Goal: Information Seeking & Learning: Learn about a topic

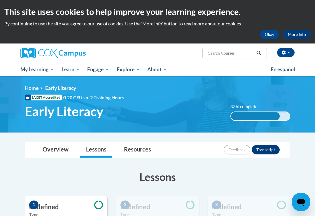
click at [102, 148] on link "Lessons" at bounding box center [96, 149] width 32 height 15
click at [258, 51] on icon "Search" at bounding box center [258, 53] width 5 height 4
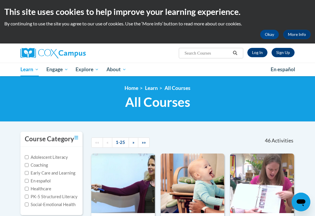
click at [131, 89] on link "Home" at bounding box center [132, 88] width 14 height 6
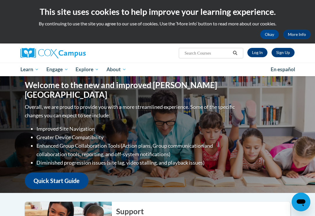
click at [258, 54] on link "Log In" at bounding box center [258, 52] width 20 height 9
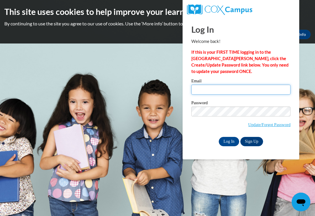
type input "mdiptis@yahoo.com"
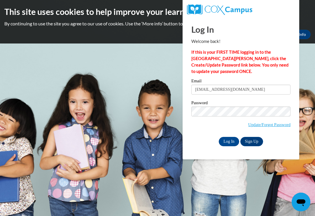
click at [229, 141] on input "Log In" at bounding box center [229, 141] width 20 height 9
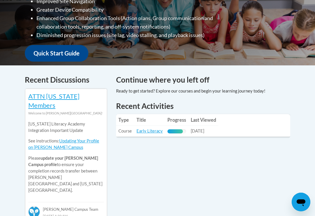
scroll to position [190, 0]
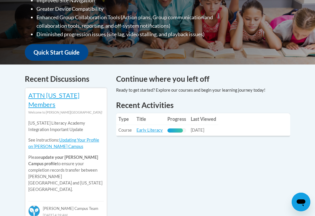
click at [153, 130] on link "Early Literacy" at bounding box center [150, 130] width 26 height 5
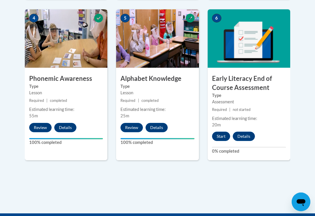
scroll to position [357, 0]
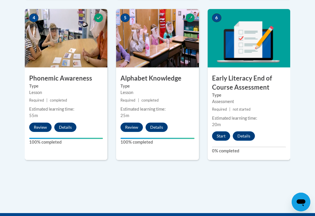
click at [221, 131] on button "Start" at bounding box center [221, 135] width 18 height 9
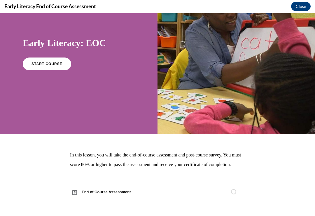
scroll to position [40, 0]
click at [44, 65] on span "START COURSE" at bounding box center [47, 64] width 31 height 4
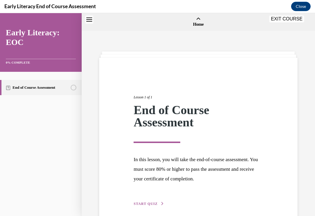
scroll to position [18, 0]
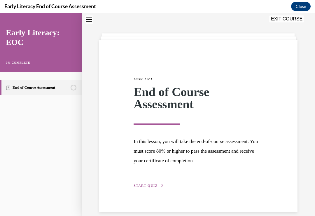
click at [152, 184] on span "START QUIZ" at bounding box center [146, 186] width 24 height 4
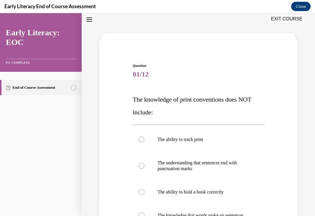
scroll to position [46, 0]
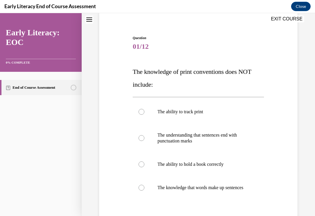
click at [140, 114] on div at bounding box center [198, 111] width 131 height 23
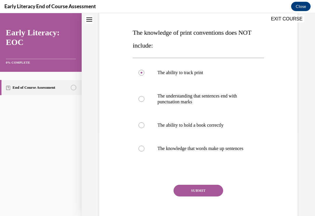
scroll to position [88, 0]
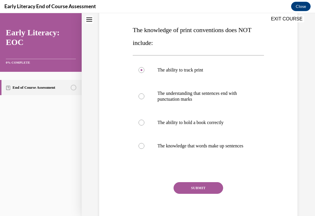
click at [194, 194] on button "SUBMIT" at bounding box center [199, 188] width 50 height 12
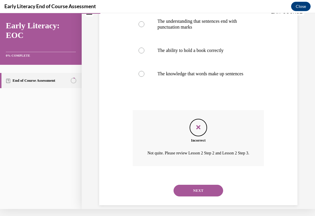
scroll to position [152, 0]
click at [199, 197] on button "NEXT" at bounding box center [199, 191] width 50 height 12
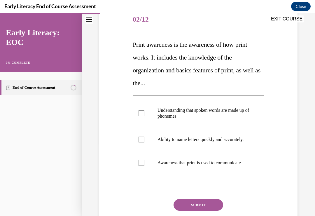
scroll to position [73, 0]
click at [142, 118] on div at bounding box center [198, 113] width 131 height 29
click at [190, 211] on button "SUBMIT" at bounding box center [199, 205] width 50 height 12
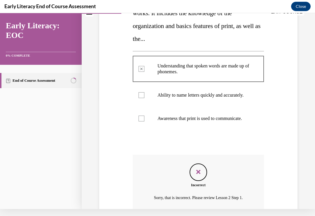
scroll to position [111, 0]
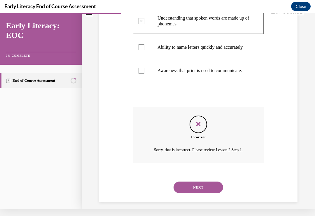
click at [195, 193] on button "NEXT" at bounding box center [199, 188] width 50 height 12
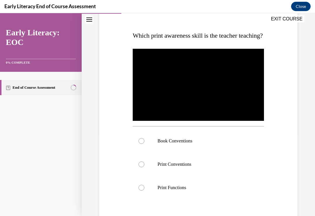
scroll to position [82, 0]
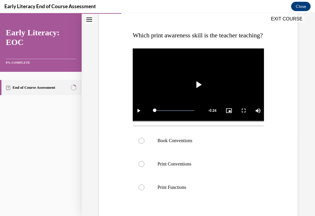
click at [141, 144] on div at bounding box center [142, 141] width 6 height 6
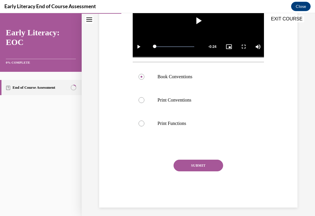
click at [196, 171] on button "SUBMIT" at bounding box center [199, 166] width 50 height 12
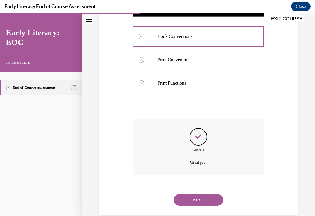
scroll to position [193, 0]
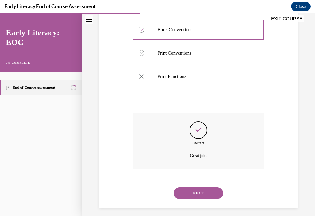
click at [192, 198] on button "NEXT" at bounding box center [199, 193] width 50 height 12
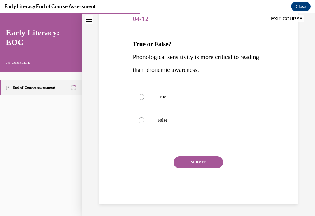
scroll to position [58, 0]
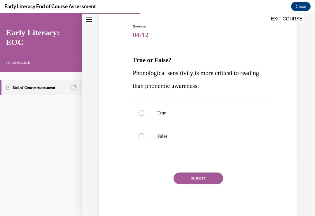
click at [142, 115] on div at bounding box center [142, 113] width 6 height 6
click at [197, 180] on button "SUBMIT" at bounding box center [199, 179] width 50 height 12
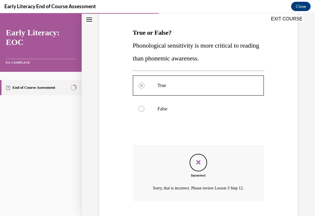
scroll to position [79, 0]
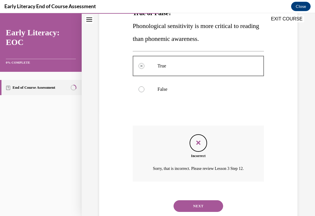
click at [197, 203] on button "NEXT" at bounding box center [199, 206] width 50 height 12
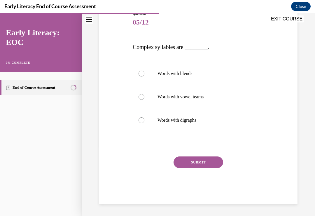
scroll to position [54, 0]
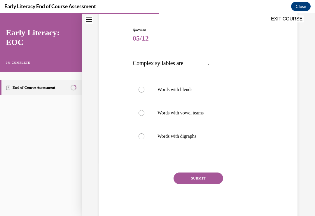
click at [142, 116] on div at bounding box center [198, 112] width 131 height 23
click at [196, 182] on button "SUBMIT" at bounding box center [199, 179] width 50 height 12
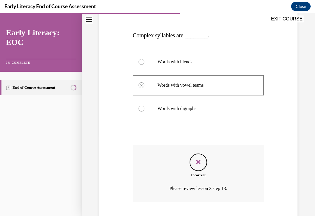
scroll to position [102, 0]
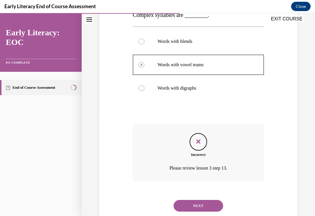
click at [199, 202] on button "NEXT" at bounding box center [199, 206] width 50 height 12
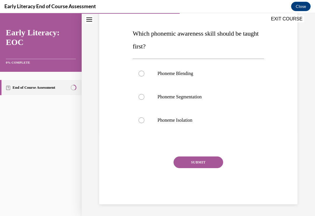
scroll to position [65, 0]
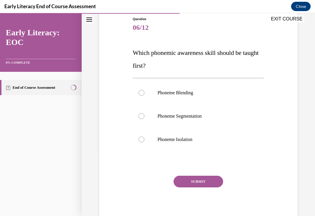
click at [138, 112] on div at bounding box center [198, 116] width 131 height 23
click at [192, 186] on button "SUBMIT" at bounding box center [199, 182] width 50 height 12
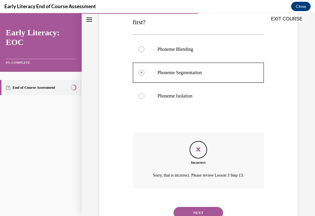
scroll to position [115, 0]
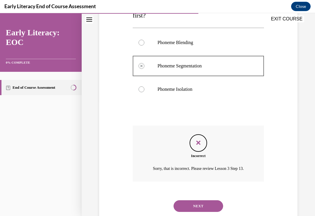
click at [194, 202] on button "NEXT" at bounding box center [199, 206] width 50 height 12
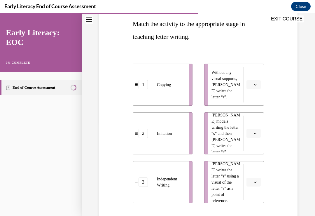
scroll to position [94, 0]
click at [252, 86] on button "button" at bounding box center [254, 84] width 14 height 9
click at [249, 133] on div "3" at bounding box center [253, 133] width 15 height 12
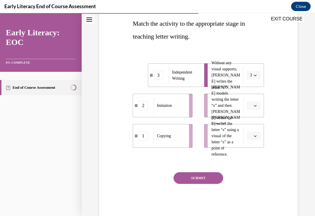
scroll to position [92, 0]
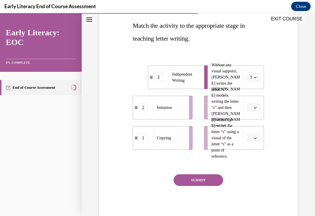
click at [253, 140] on button "button" at bounding box center [254, 138] width 14 height 9
click at [253, 163] on span "1" at bounding box center [252, 162] width 2 height 5
click at [256, 108] on icon "button" at bounding box center [255, 107] width 3 height 3
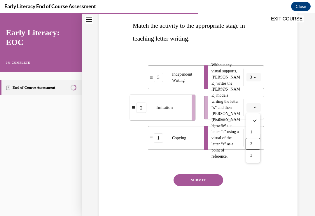
click at [255, 144] on div "2" at bounding box center [253, 144] width 15 height 12
click at [194, 181] on button "SUBMIT" at bounding box center [199, 180] width 50 height 12
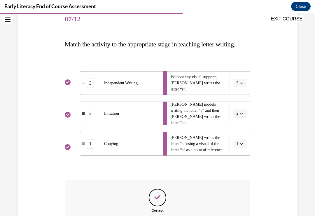
scroll to position [73, 0]
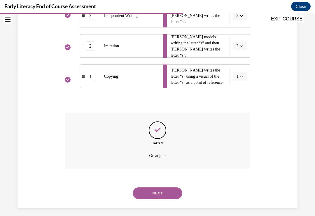
click at [174, 199] on button "NEXT" at bounding box center [158, 193] width 50 height 12
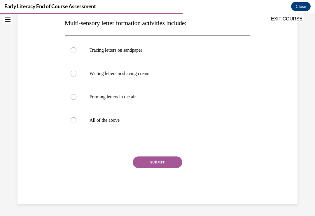
scroll to position [65, 0]
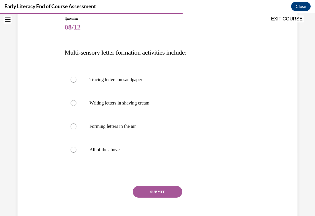
click at [77, 155] on div at bounding box center [158, 149] width 186 height 23
click at [159, 197] on button "SUBMIT" at bounding box center [158, 192] width 50 height 12
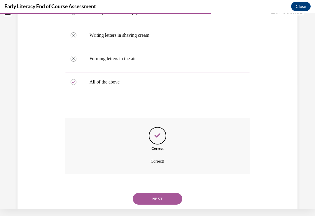
scroll to position [126, 0]
click at [171, 193] on button "NEXT" at bounding box center [158, 199] width 50 height 12
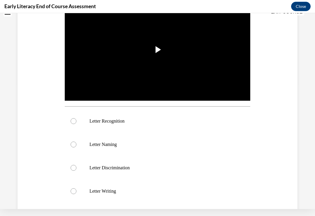
scroll to position [0, 0]
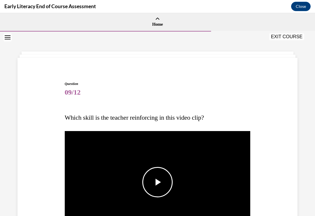
click at [158, 182] on span "Video player" at bounding box center [158, 182] width 0 height 0
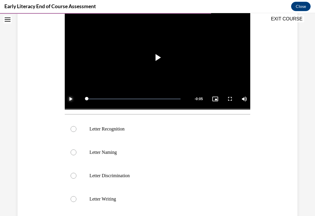
scroll to position [126, 0]
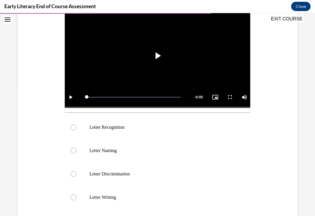
click at [74, 131] on div at bounding box center [158, 127] width 186 height 23
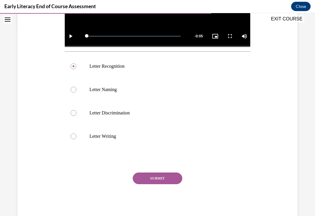
click at [162, 176] on button "SUBMIT" at bounding box center [158, 179] width 50 height 12
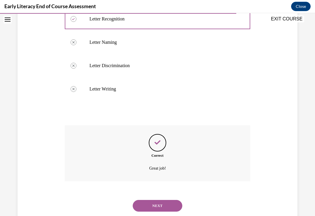
scroll to position [234, 0]
click at [153, 200] on button "NEXT" at bounding box center [158, 206] width 50 height 12
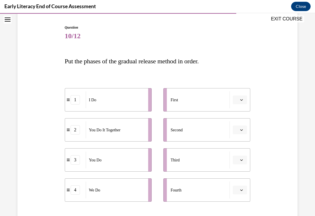
scroll to position [57, 0]
click at [240, 102] on button "button" at bounding box center [240, 99] width 14 height 9
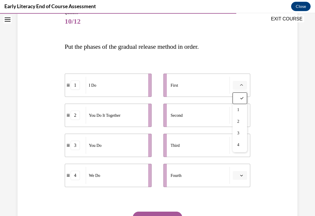
scroll to position [72, 0]
click at [275, 129] on div "Question 10/12 Put the phases of the gradual release method in order. 1 I Do 2 …" at bounding box center [157, 125] width 283 height 267
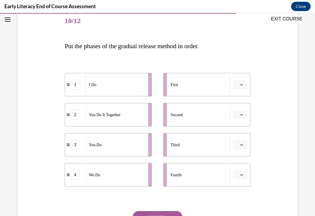
click at [243, 143] on span "button" at bounding box center [242, 145] width 4 height 4
click at [241, 179] on div "2" at bounding box center [239, 181] width 15 height 12
click at [245, 174] on button "button" at bounding box center [240, 175] width 14 height 9
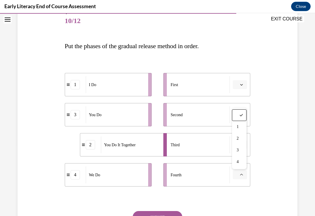
click at [242, 149] on div "3" at bounding box center [239, 151] width 15 height 12
click at [241, 174] on icon "button" at bounding box center [241, 174] width 3 height 3
click at [241, 137] on div "2" at bounding box center [238, 139] width 15 height 12
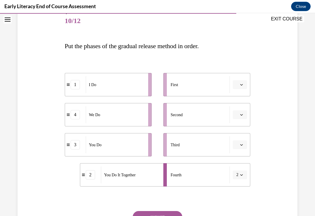
click at [242, 145] on icon "button" at bounding box center [242, 144] width 3 height 1
click at [242, 180] on div "2" at bounding box center [239, 181] width 15 height 12
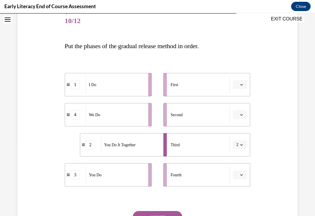
click at [242, 149] on button "2" at bounding box center [240, 144] width 14 height 9
click at [239, 192] on div "3" at bounding box center [238, 193] width 15 height 12
click at [241, 117] on button "button" at bounding box center [240, 114] width 14 height 9
click at [239, 153] on span "2" at bounding box center [238, 151] width 2 height 5
click at [241, 86] on span "button" at bounding box center [242, 85] width 4 height 4
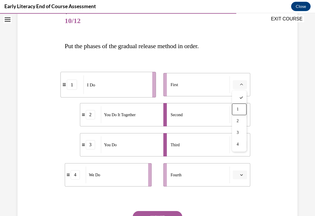
click at [237, 111] on span "1" at bounding box center [238, 109] width 2 height 5
click at [242, 148] on button "3" at bounding box center [240, 144] width 14 height 9
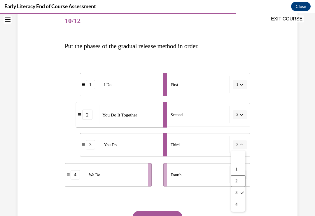
click at [239, 180] on div "2" at bounding box center [238, 181] width 15 height 12
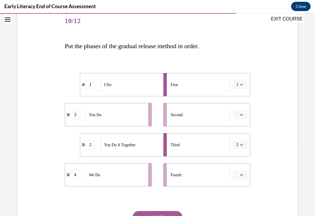
click at [242, 118] on button "button" at bounding box center [240, 114] width 14 height 9
click at [238, 154] on div "2" at bounding box center [239, 151] width 15 height 12
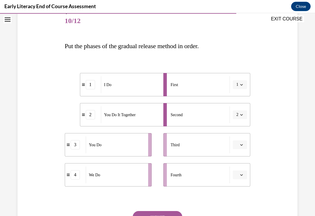
click at [243, 179] on button "button" at bounding box center [240, 175] width 14 height 9
click at [239, 151] on span "3" at bounding box center [238, 150] width 2 height 5
click at [241, 148] on button "button" at bounding box center [240, 144] width 14 height 9
click at [238, 204] on span "4" at bounding box center [238, 204] width 2 height 5
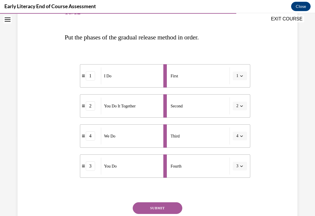
scroll to position [82, 0]
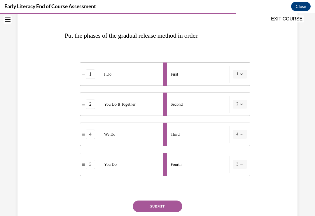
click at [124, 140] on div "We Do" at bounding box center [130, 134] width 59 height 17
click at [168, 206] on button "SUBMIT" at bounding box center [158, 207] width 50 height 12
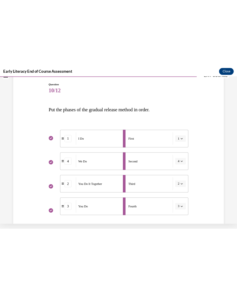
scroll to position [1065, 0]
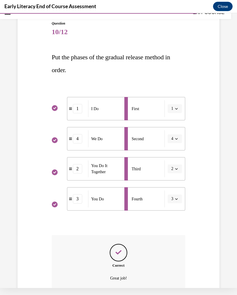
click at [236, 216] on div "Question 10/12 Put the phases of the gradual release method in order. 1 I Do 4 …" at bounding box center [118, 156] width 237 height 371
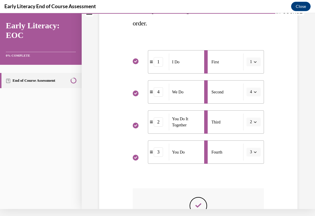
scroll to position [107, 0]
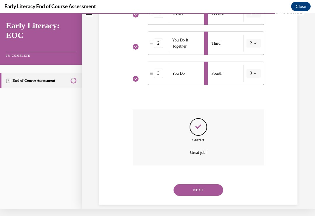
click at [202, 186] on button "NEXT" at bounding box center [199, 190] width 50 height 12
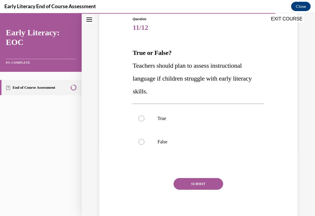
scroll to position [65, 0]
click at [144, 119] on div at bounding box center [142, 119] width 6 height 6
click at [200, 182] on button "SUBMIT" at bounding box center [199, 184] width 50 height 12
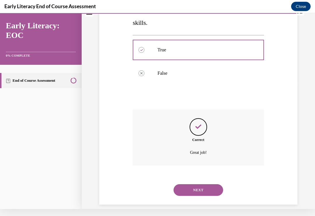
scroll to position [126, 0]
click at [204, 184] on button "NEXT" at bounding box center [199, 190] width 50 height 12
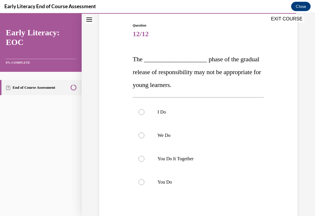
scroll to position [58, 0]
click at [143, 180] on div at bounding box center [142, 182] width 6 height 6
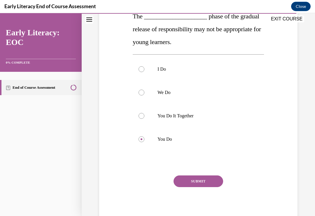
scroll to position [102, 0]
click at [218, 179] on button "SUBMIT" at bounding box center [199, 181] width 50 height 12
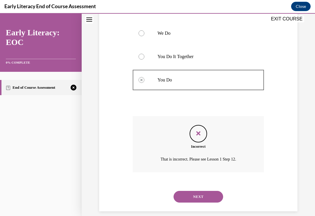
scroll to position [160, 0]
click at [202, 191] on button "NEXT" at bounding box center [199, 197] width 50 height 12
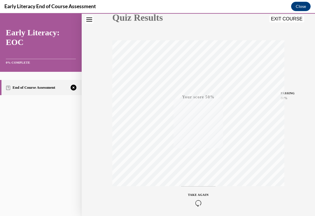
scroll to position [96, 0]
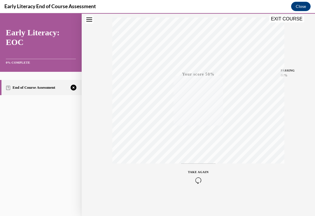
click at [203, 176] on div "TAKE AGAIN" at bounding box center [198, 177] width 21 height 14
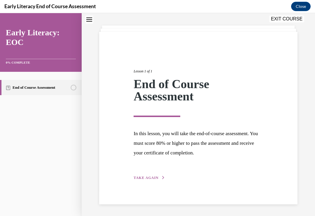
scroll to position [26, 0]
click at [151, 178] on span "TAKE AGAIN" at bounding box center [146, 178] width 25 height 4
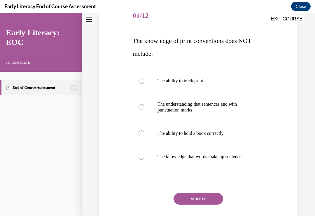
scroll to position [77, 0]
click at [142, 160] on div at bounding box center [142, 157] width 6 height 6
click at [207, 200] on button "SUBMIT" at bounding box center [199, 199] width 50 height 12
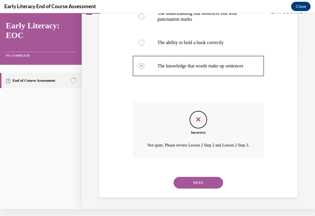
scroll to position [166, 0]
click at [208, 184] on button "NEXT" at bounding box center [199, 183] width 50 height 12
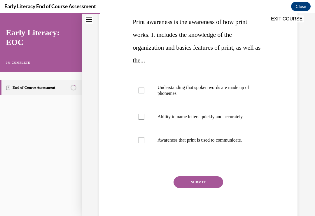
scroll to position [96, 0]
click at [144, 152] on div at bounding box center [198, 139] width 131 height 23
click at [141, 120] on div at bounding box center [142, 117] width 6 height 6
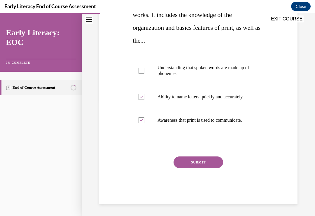
scroll to position [120, 0]
click at [201, 168] on button "SUBMIT" at bounding box center [199, 163] width 50 height 12
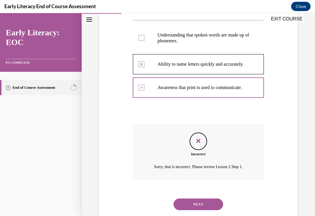
scroll to position [149, 0]
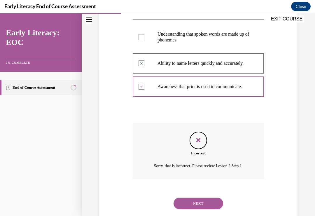
click at [140, 36] on div at bounding box center [142, 37] width 6 height 6
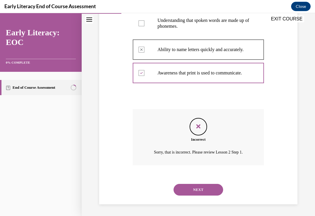
scroll to position [167, 0]
click at [202, 193] on button "NEXT" at bounding box center [199, 190] width 50 height 12
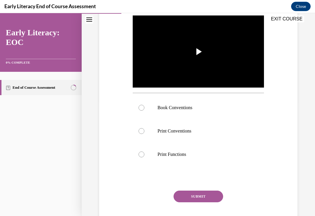
scroll to position [116, 0]
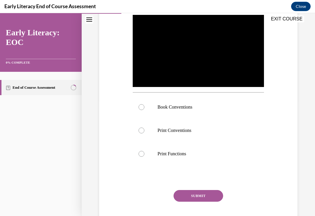
click at [142, 110] on div at bounding box center [142, 107] width 6 height 6
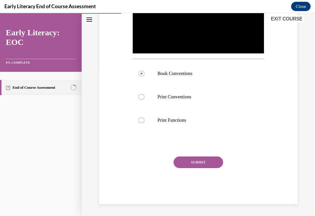
click at [205, 168] on button "SUBMIT" at bounding box center [199, 163] width 50 height 12
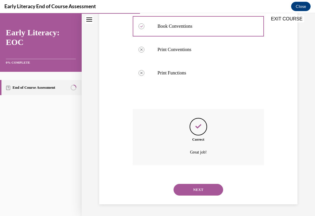
scroll to position [202, 0]
click at [204, 192] on button "NEXT" at bounding box center [199, 190] width 50 height 12
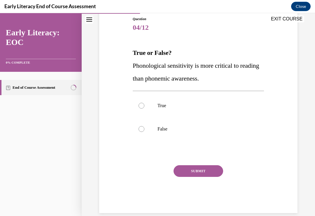
click at [142, 131] on div at bounding box center [142, 129] width 6 height 6
click at [211, 174] on button "SUBMIT" at bounding box center [199, 171] width 50 height 12
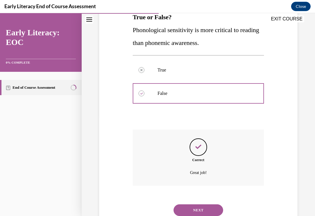
scroll to position [114, 0]
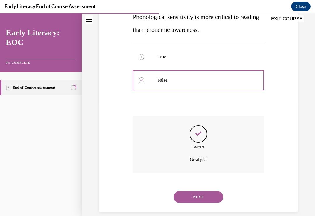
click at [209, 193] on button "NEXT" at bounding box center [199, 197] width 50 height 12
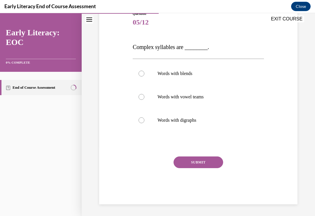
scroll to position [63, 0]
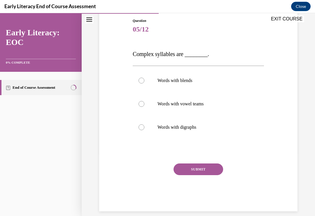
click at [145, 76] on div at bounding box center [198, 80] width 131 height 23
click at [208, 168] on button "SUBMIT" at bounding box center [199, 170] width 50 height 12
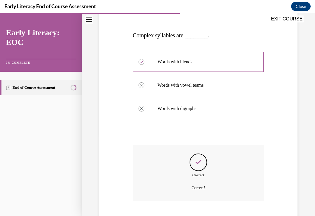
scroll to position [110, 0]
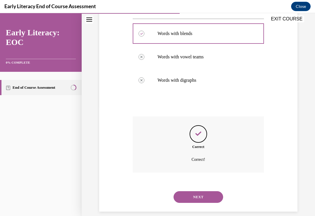
click at [204, 191] on button "NEXT" at bounding box center [199, 197] width 50 height 12
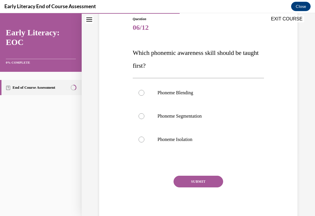
click at [142, 143] on div at bounding box center [198, 139] width 131 height 23
click at [202, 182] on button "SUBMIT" at bounding box center [199, 182] width 50 height 12
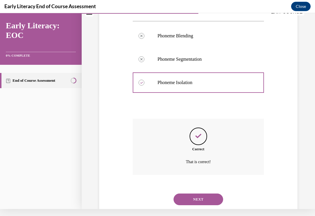
scroll to position [124, 0]
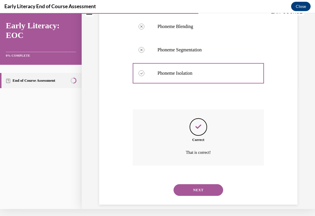
click at [203, 187] on button "NEXT" at bounding box center [199, 190] width 50 height 12
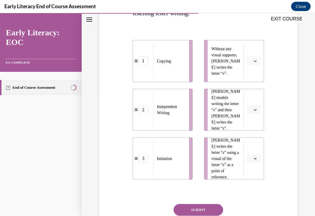
scroll to position [117, 0]
click at [255, 162] on button "button" at bounding box center [254, 158] width 14 height 9
click at [254, 185] on div "1" at bounding box center [253, 184] width 15 height 12
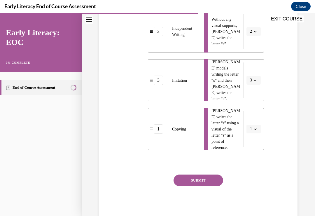
scroll to position [147, 0]
click at [213, 181] on button "SUBMIT" at bounding box center [199, 180] width 50 height 12
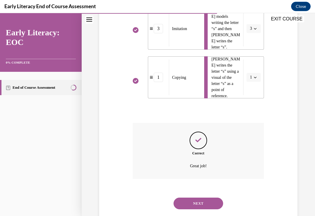
scroll to position [205, 0]
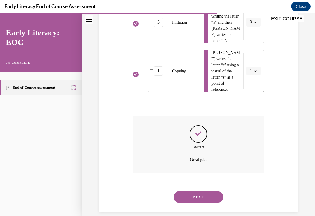
click at [208, 193] on button "NEXT" at bounding box center [199, 197] width 50 height 12
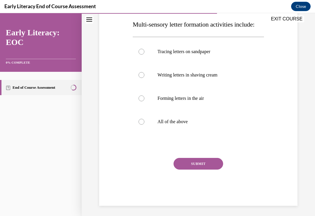
scroll to position [93, 0]
click at [144, 125] on div at bounding box center [142, 122] width 6 height 6
click at [206, 170] on button "SUBMIT" at bounding box center [199, 164] width 50 height 12
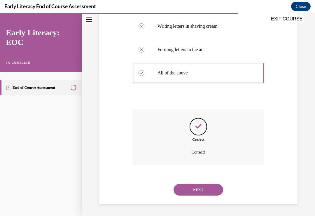
scroll to position [147, 0]
click at [204, 192] on button "NEXT" at bounding box center [199, 190] width 50 height 12
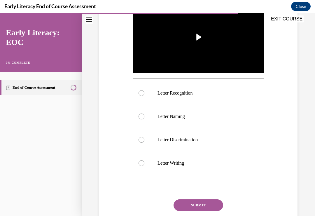
scroll to position [143, 0]
click at [140, 92] on div at bounding box center [142, 93] width 6 height 6
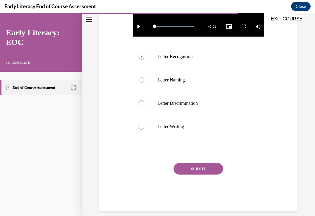
scroll to position [179, 0]
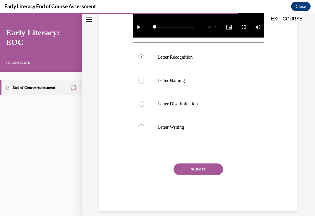
click at [199, 171] on button "SUBMIT" at bounding box center [199, 170] width 50 height 12
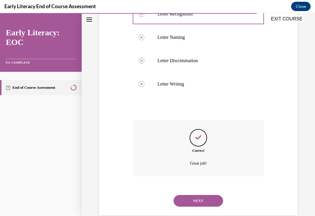
scroll to position [226, 0]
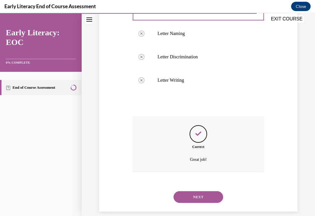
click at [206, 191] on button "NEXT" at bounding box center [199, 197] width 50 height 12
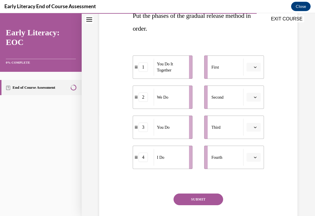
scroll to position [102, 0]
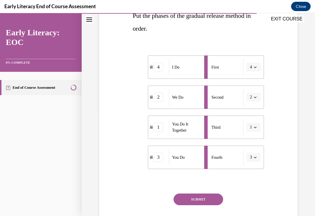
click at [203, 200] on button "SUBMIT" at bounding box center [199, 200] width 50 height 12
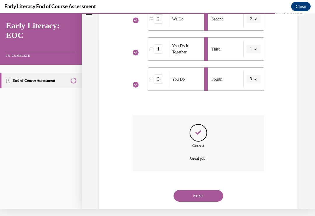
scroll to position [179, 0]
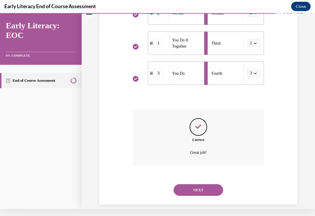
click at [207, 186] on button "NEXT" at bounding box center [199, 190] width 50 height 12
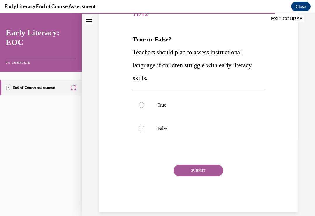
scroll to position [78, 0]
click at [141, 102] on div at bounding box center [142, 105] width 6 height 6
click at [209, 173] on button "SUBMIT" at bounding box center [199, 171] width 50 height 12
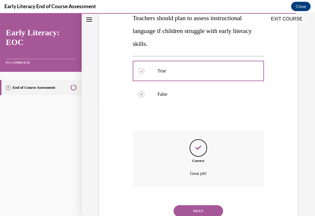
scroll to position [126, 0]
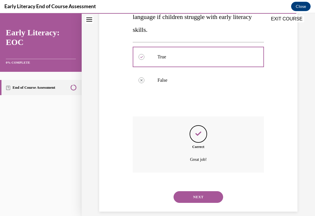
click at [208, 191] on button "NEXT" at bounding box center [199, 197] width 50 height 12
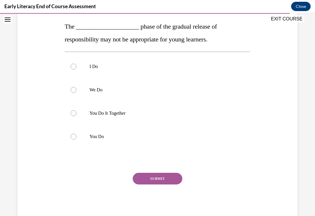
scroll to position [91, 0]
click at [76, 116] on div at bounding box center [158, 113] width 186 height 23
click at [163, 180] on button "SUBMIT" at bounding box center [158, 179] width 50 height 12
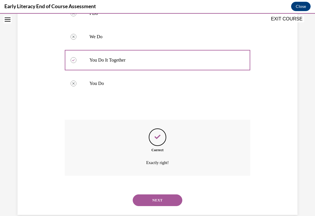
scroll to position [147, 0]
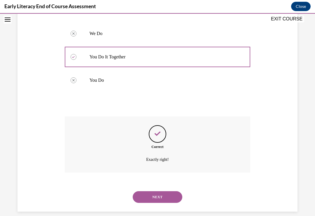
click at [164, 191] on button "NEXT" at bounding box center [158, 197] width 50 height 12
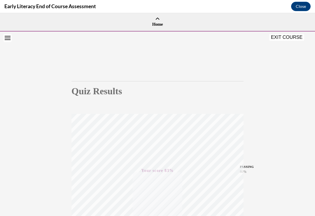
scroll to position [0, 0]
click at [296, 37] on button "EXIT COURSE" at bounding box center [287, 36] width 35 height 7
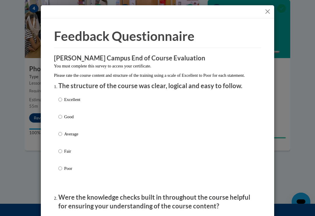
click at [59, 99] on input "Excellent" at bounding box center [60, 99] width 4 height 6
radio input "true"
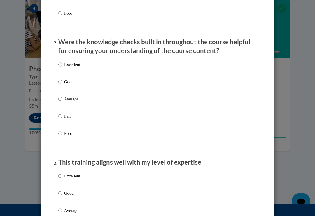
scroll to position [155, 0]
click at [61, 65] on input "Excellent" at bounding box center [60, 65] width 4 height 6
radio input "true"
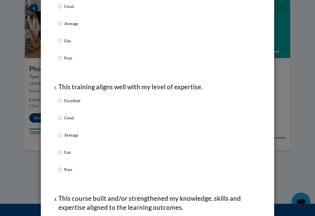
scroll to position [232, 0]
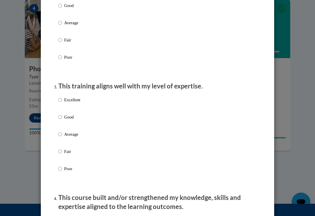
click at [59, 100] on input "Excellent" at bounding box center [60, 100] width 4 height 6
radio input "true"
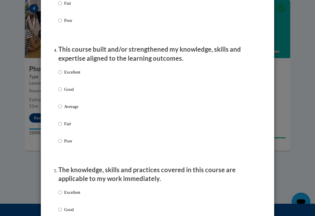
scroll to position [382, 0]
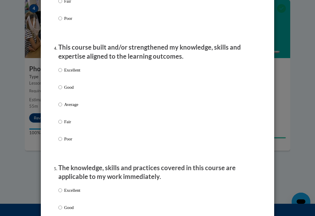
click at [62, 71] on input "Excellent" at bounding box center [60, 70] width 4 height 6
radio input "true"
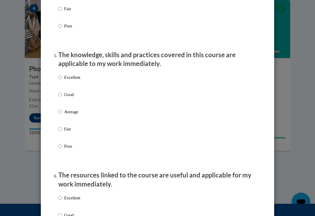
scroll to position [497, 0]
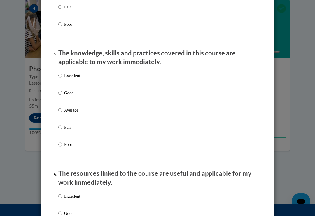
click at [59, 75] on input "Excellent" at bounding box center [60, 75] width 4 height 6
radio input "true"
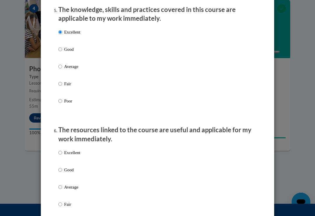
scroll to position [540, 0]
click at [60, 150] on input "Excellent" at bounding box center [60, 152] width 4 height 6
radio input "true"
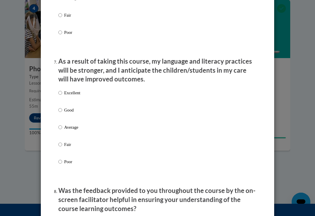
scroll to position [729, 0]
click at [59, 90] on input "Excellent" at bounding box center [60, 93] width 4 height 6
radio input "true"
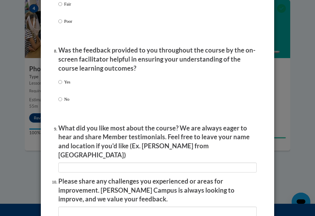
scroll to position [870, 0]
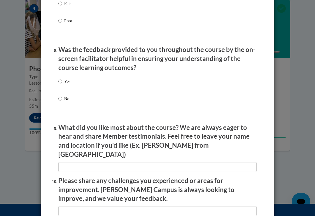
click at [59, 80] on label "Yes" at bounding box center [64, 86] width 12 height 16
click at [59, 80] on input "Yes" at bounding box center [60, 81] width 4 height 6
radio input "true"
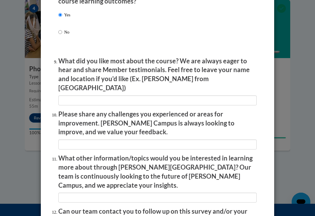
scroll to position [938, 0]
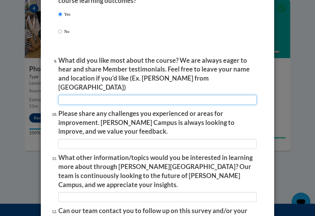
click at [67, 95] on input "textbox" at bounding box center [157, 100] width 199 height 10
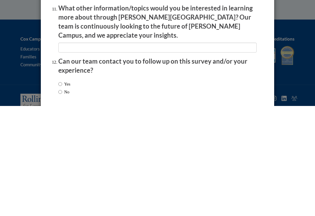
scroll to position [977, 0]
click at [60, 191] on input "Yes" at bounding box center [60, 194] width 4 height 6
radio input "true"
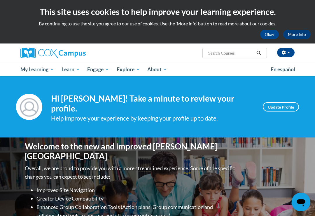
click at [0, 0] on span "Certificates" at bounding box center [0, 0] width 0 height 0
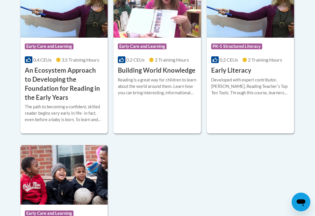
scroll to position [212, 0]
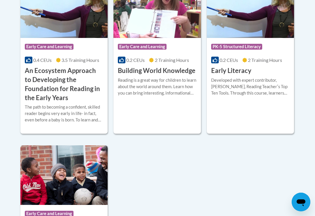
click at [282, 103] on div "More Info Open Developed with expert contributor, [PERSON_NAME], Reading Teache…" at bounding box center [250, 90] width 87 height 30
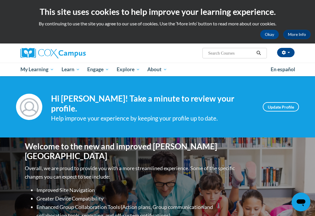
click at [0, 0] on link "My Course Progress" at bounding box center [0, 0] width 0 height 0
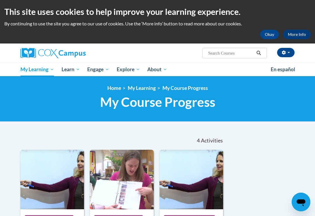
click at [0, 0] on link "All Courses" at bounding box center [0, 0] width 0 height 0
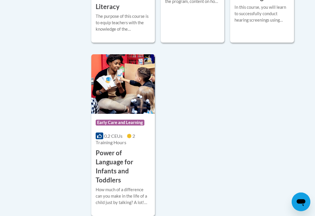
scroll to position [1514, 0]
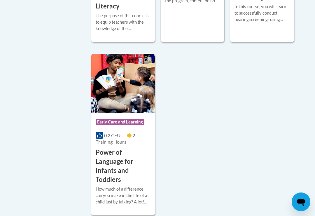
click at [137, 119] on span "Early Care and Learning" at bounding box center [120, 122] width 49 height 6
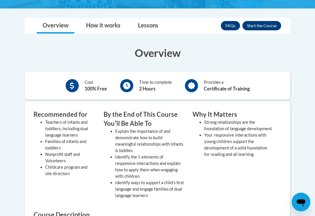
scroll to position [158, 0]
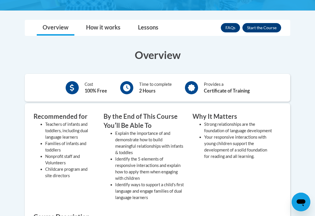
click at [272, 28] on button "Enroll" at bounding box center [262, 27] width 39 height 9
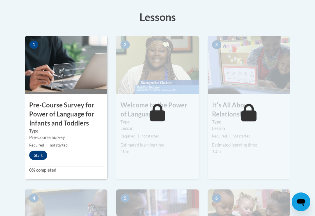
scroll to position [175, 0]
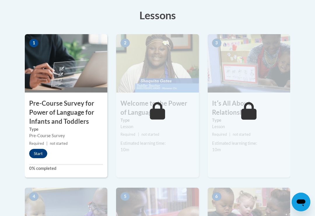
click at [42, 154] on button "Start" at bounding box center [38, 153] width 18 height 9
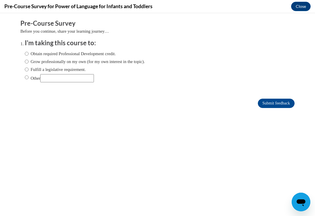
scroll to position [0, 0]
click at [26, 68] on input "Fulfill a legislative requirement." at bounding box center [27, 69] width 4 height 6
radio input "true"
click at [25, 52] on input "Obtain required Professional Development credit." at bounding box center [27, 54] width 4 height 6
radio input "true"
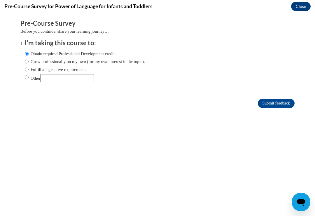
click at [281, 102] on input "Submit feedback" at bounding box center [276, 103] width 37 height 9
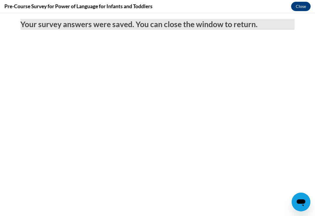
click at [300, 9] on button "Close" at bounding box center [301, 6] width 20 height 9
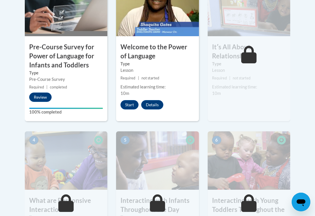
scroll to position [231, 0]
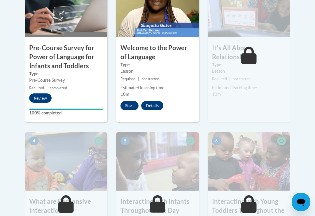
click at [130, 107] on button "Start" at bounding box center [130, 105] width 18 height 9
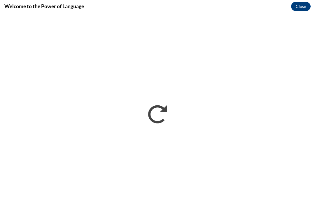
scroll to position [0, 0]
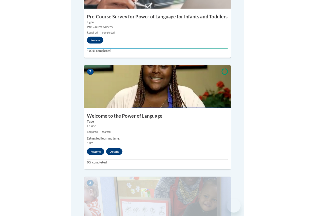
scroll to position [185, 0]
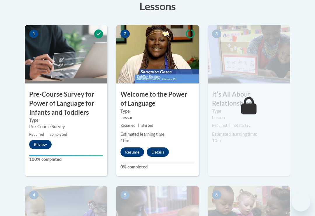
click at [136, 152] on button "Resume" at bounding box center [133, 151] width 24 height 9
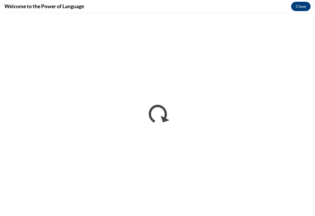
scroll to position [0, 0]
